Goal: Transaction & Acquisition: Subscribe to service/newsletter

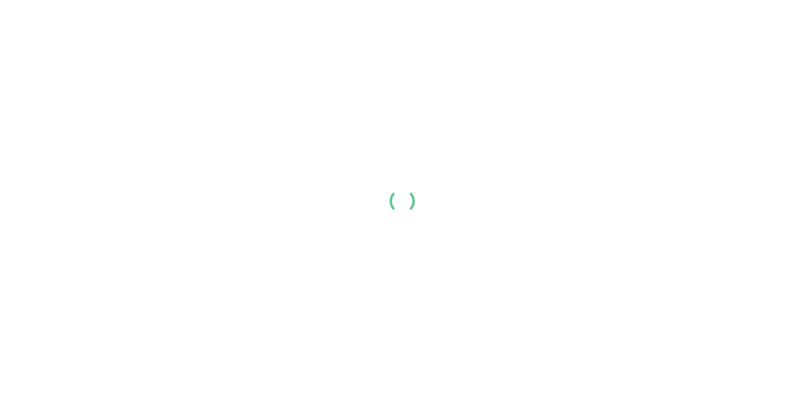
click at [599, 144] on div at bounding box center [402, 201] width 804 height 402
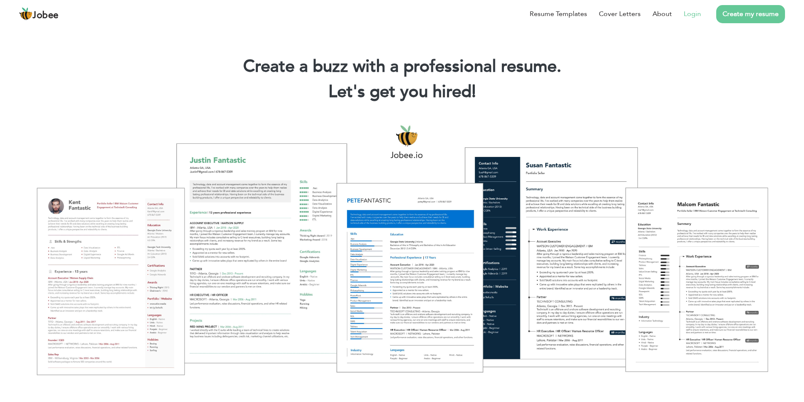
click at [694, 16] on link "Login" at bounding box center [692, 14] width 17 height 10
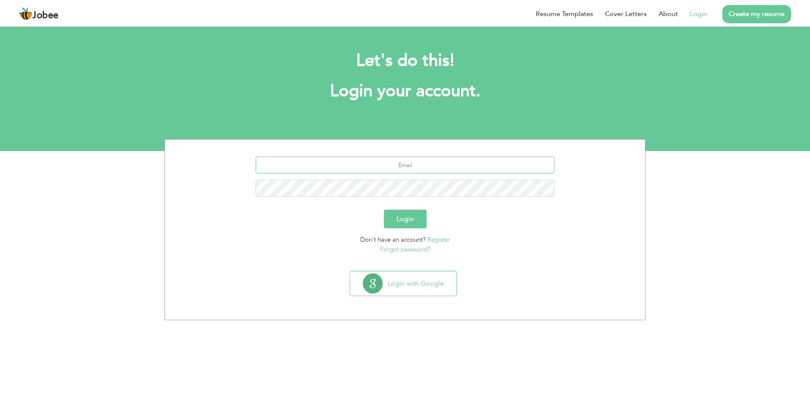
click at [415, 164] on input "text" at bounding box center [405, 165] width 299 height 17
click at [438, 241] on link "Register" at bounding box center [439, 240] width 23 height 8
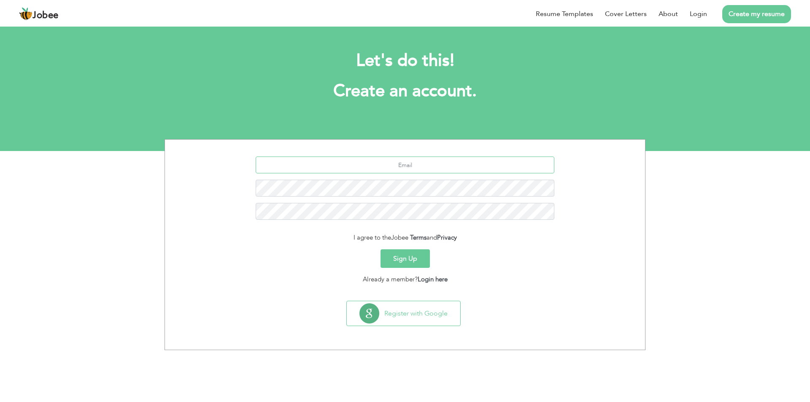
click at [425, 168] on input "text" at bounding box center [405, 165] width 299 height 17
paste input "fateemah.gull.qenergy@gmail.com"
type input "fateemah.gull.qenergy@gmail.com"
click at [407, 261] on button "Sign Up" at bounding box center [405, 258] width 49 height 19
